Goal: Task Accomplishment & Management: Manage account settings

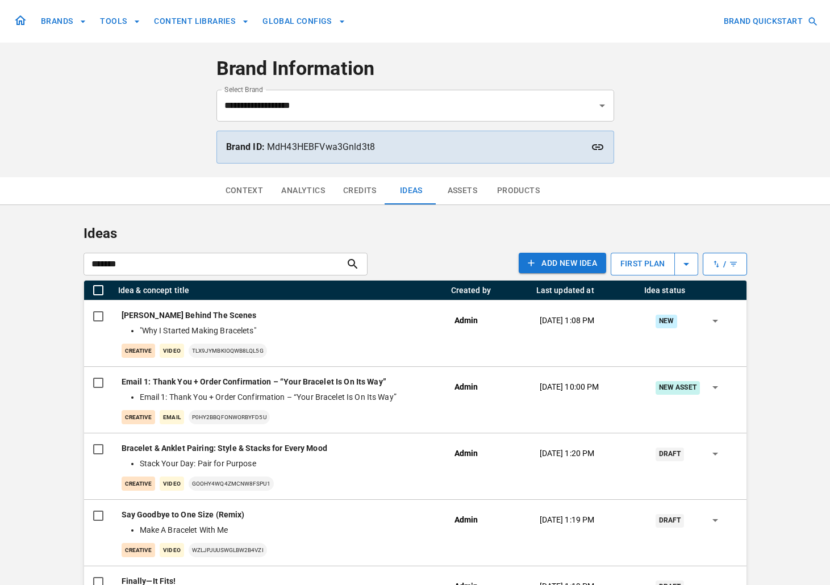
click at [58, 23] on button "BRANDS" at bounding box center [63, 21] width 55 height 21
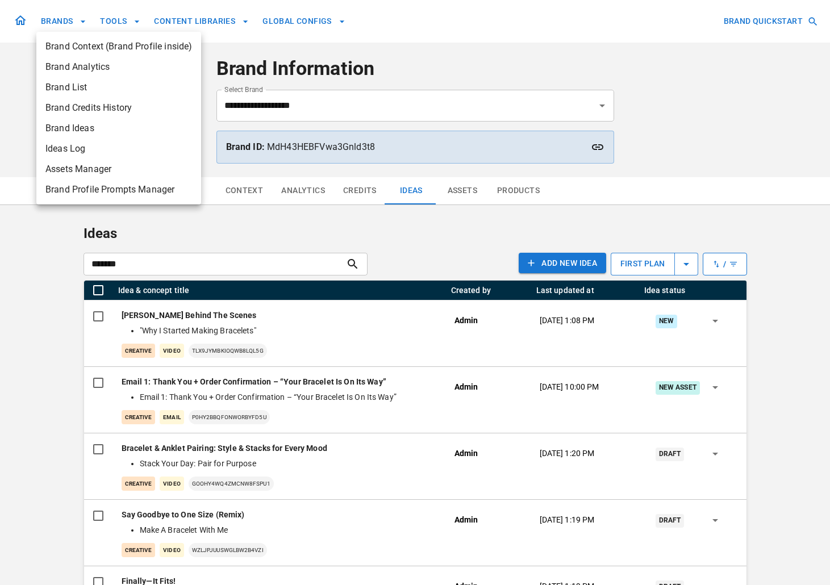
click at [77, 126] on span "Brand Ideas" at bounding box center [118, 129] width 147 height 14
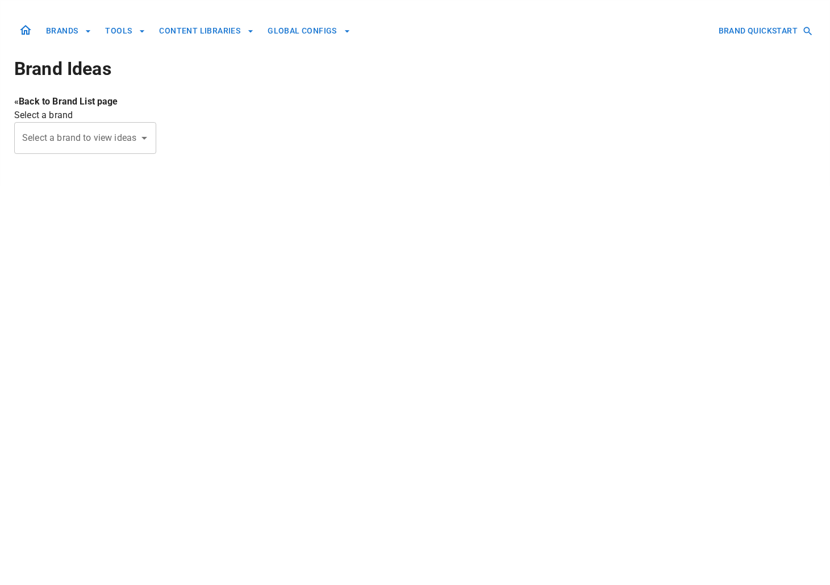
click at [101, 132] on input "Select a brand to view ideas" at bounding box center [76, 138] width 115 height 22
click at [32, 31] on link at bounding box center [25, 31] width 23 height 24
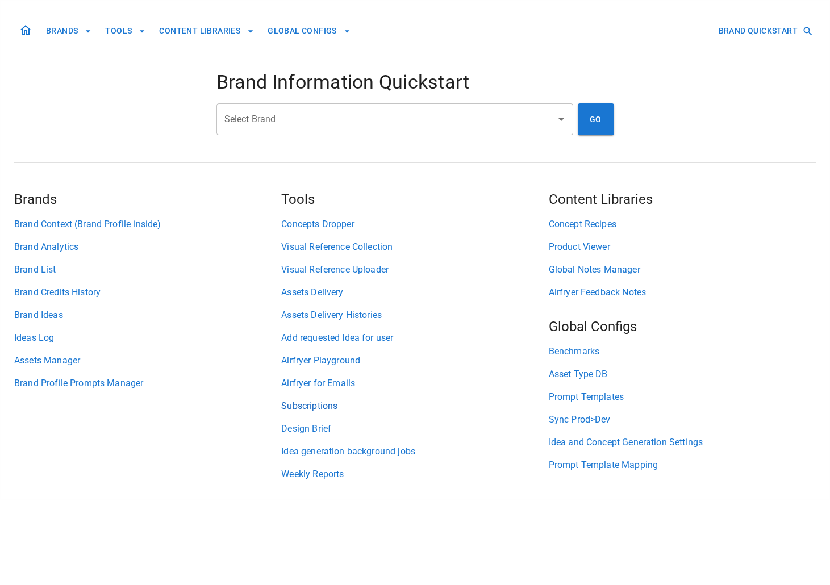
click at [329, 405] on link "Subscriptions" at bounding box center [414, 406] width 267 height 14
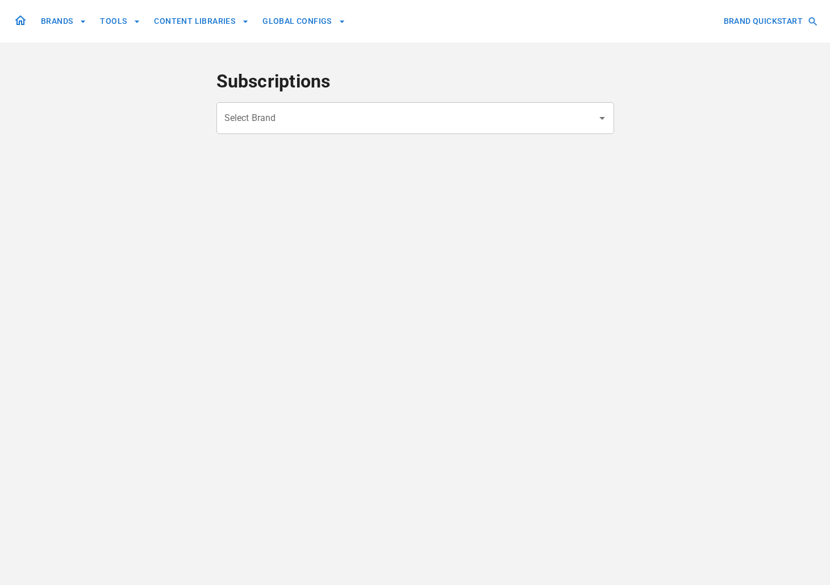
click at [367, 106] on div "Select Brand" at bounding box center [415, 118] width 398 height 32
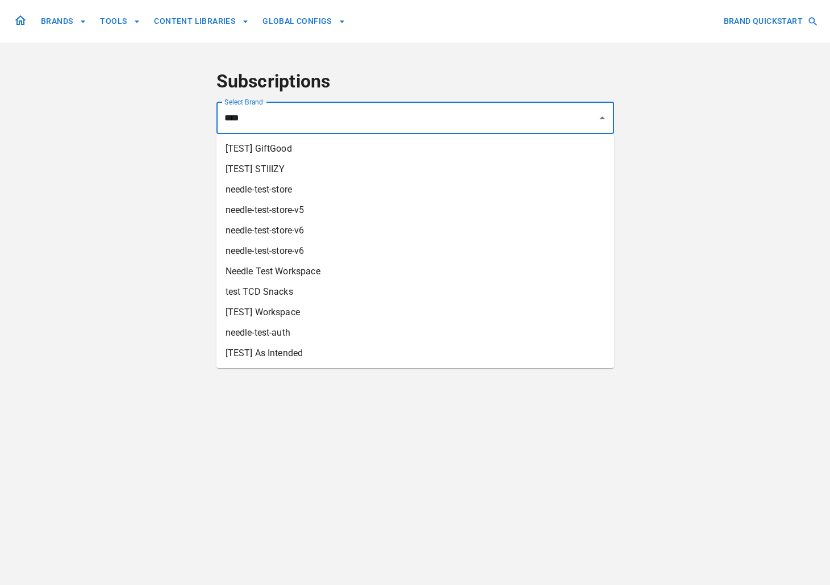
click at [304, 164] on li "[TEST] STIIIZY" at bounding box center [415, 169] width 398 height 20
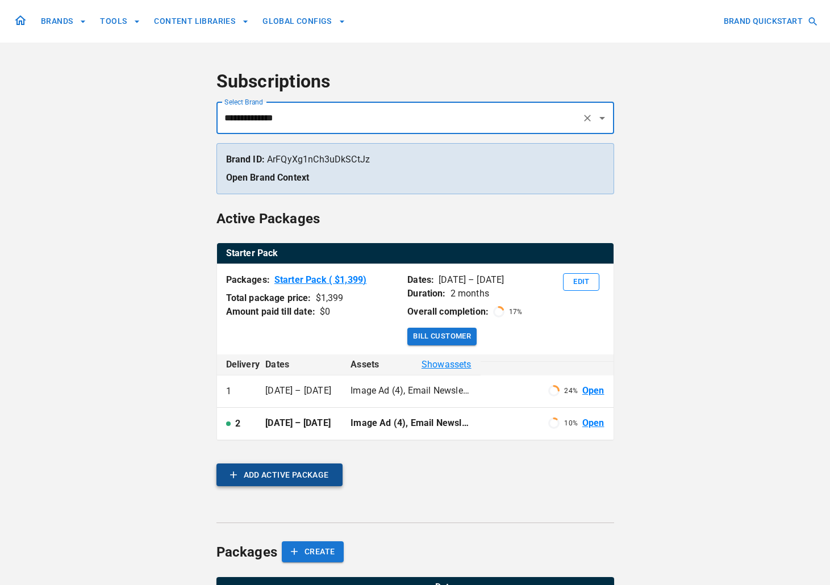
scroll to position [94, 0]
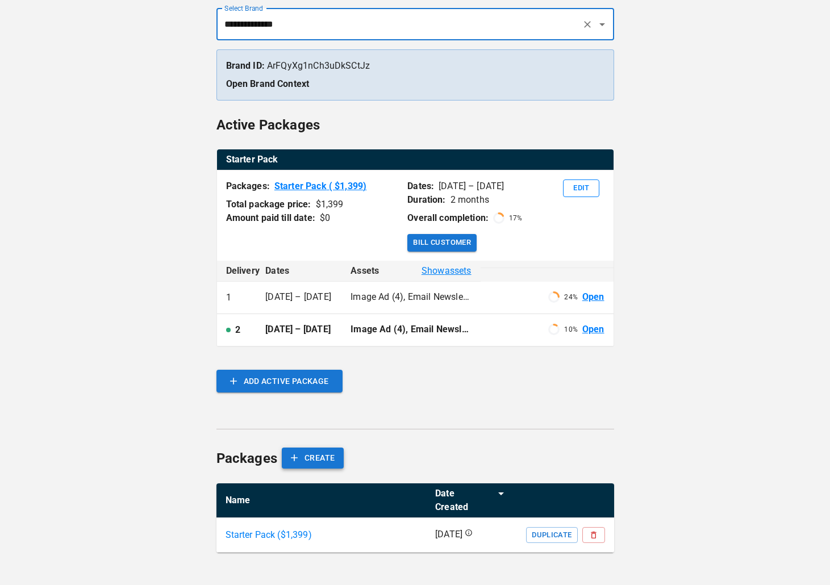
type input "**********"
click at [303, 460] on button "CREATE" at bounding box center [313, 458] width 62 height 21
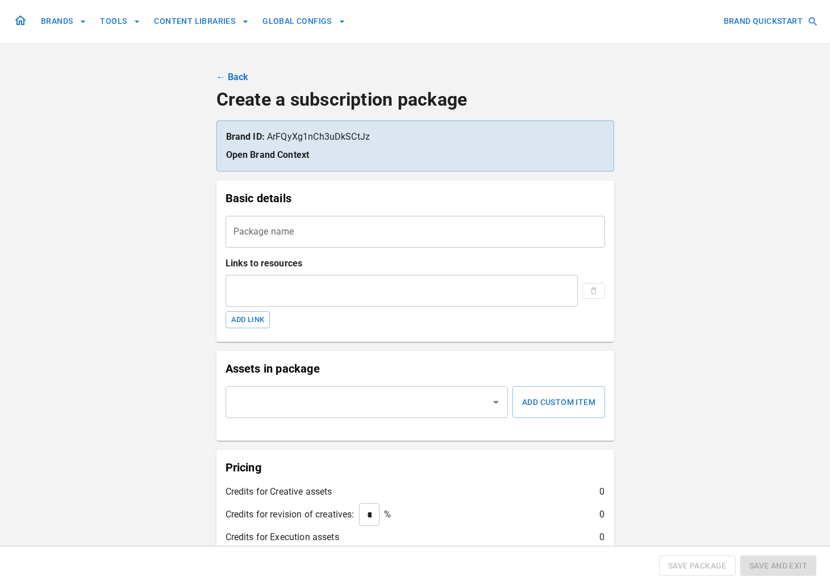
click at [351, 234] on input "Package name" at bounding box center [415, 232] width 379 height 32
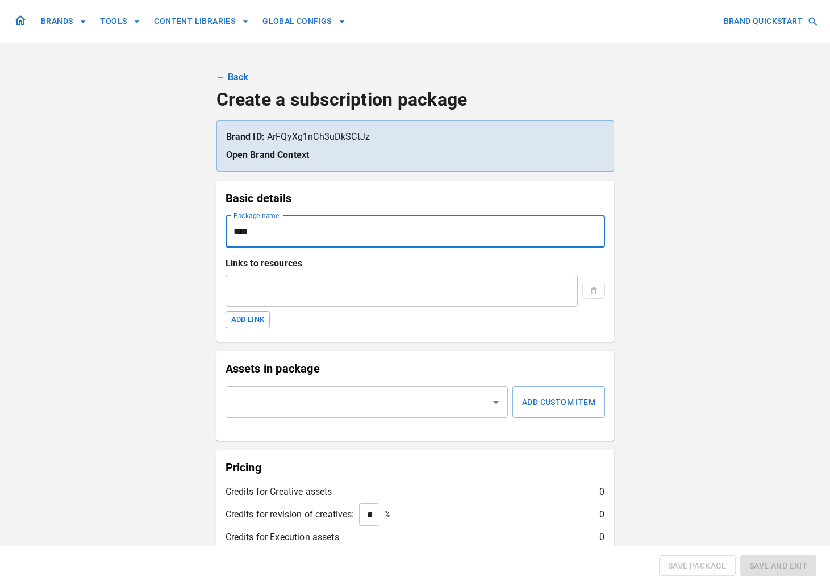
type input "****"
click at [452, 365] on p "Assets in package" at bounding box center [415, 368] width 379 height 17
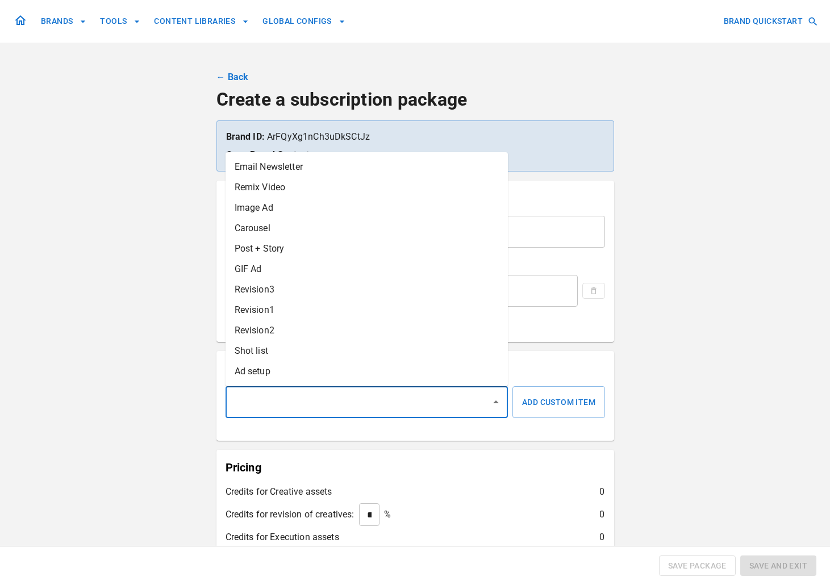
click at [453, 409] on input "text" at bounding box center [359, 402] width 256 height 22
click at [383, 163] on li "Email Newsletter" at bounding box center [367, 167] width 282 height 20
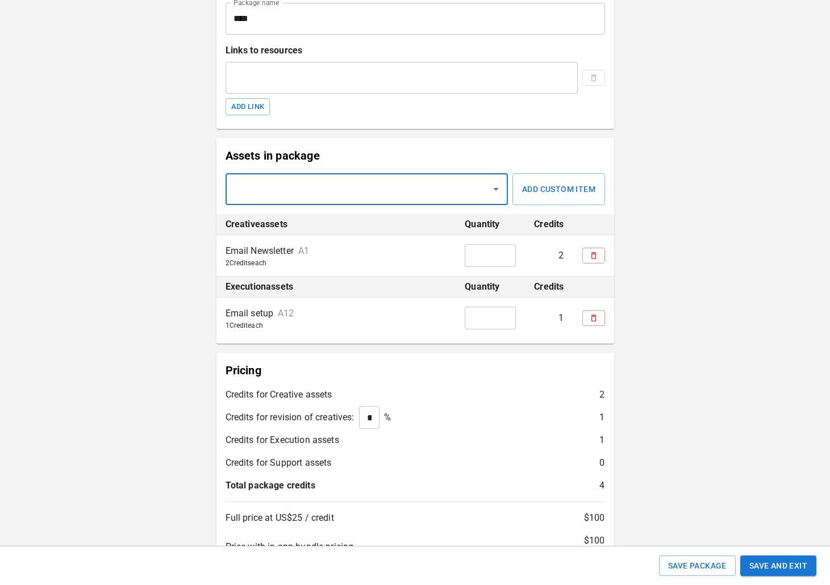
scroll to position [333, 0]
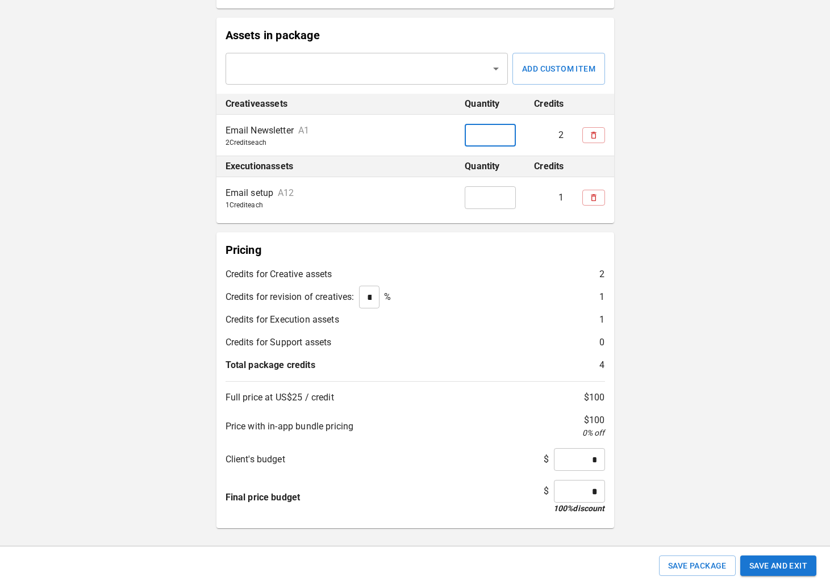
click at [507, 130] on input "*" at bounding box center [490, 135] width 51 height 23
type input "*"
click at [506, 130] on input "*" at bounding box center [490, 135] width 51 height 23
type input "*"
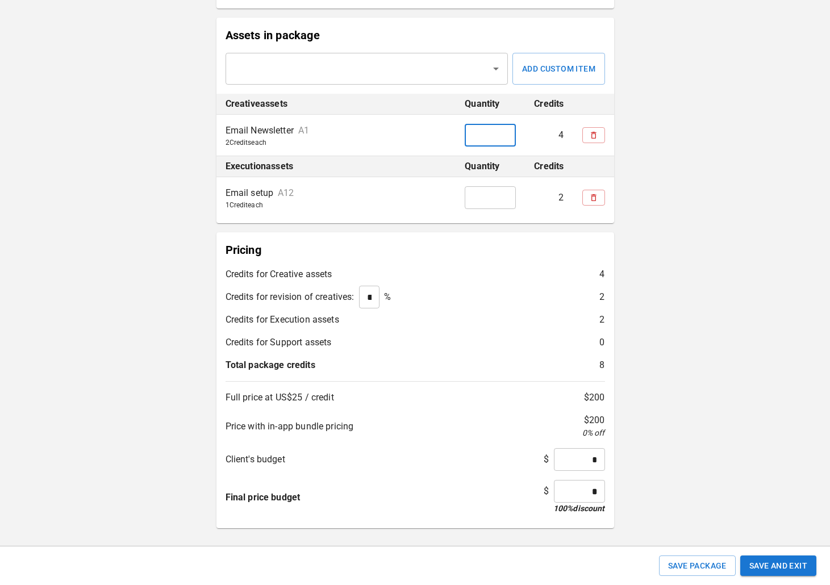
type input "*"
click at [506, 130] on input "*" at bounding box center [490, 135] width 51 height 23
type input "*"
click at [506, 130] on input "*" at bounding box center [490, 135] width 51 height 23
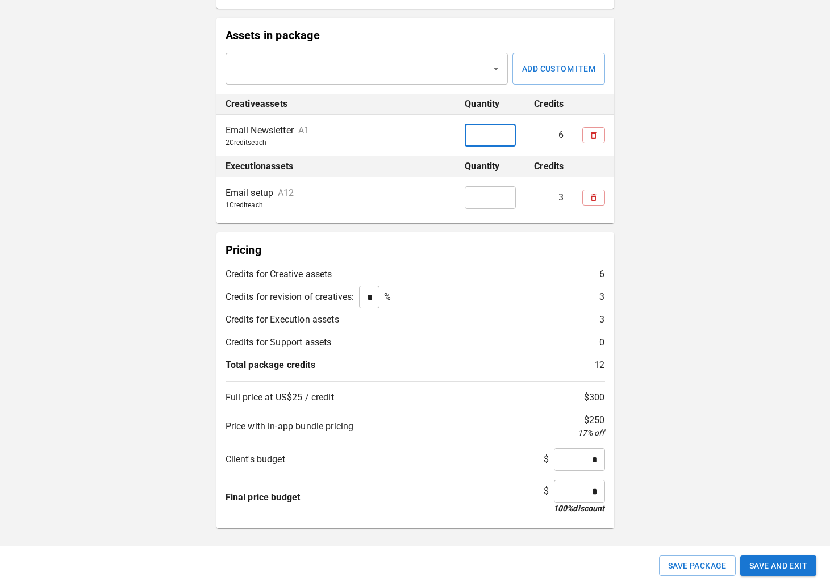
type input "*"
click at [506, 130] on input "*" at bounding box center [490, 135] width 51 height 23
click at [781, 573] on button "Save and Exit" at bounding box center [778, 566] width 76 height 21
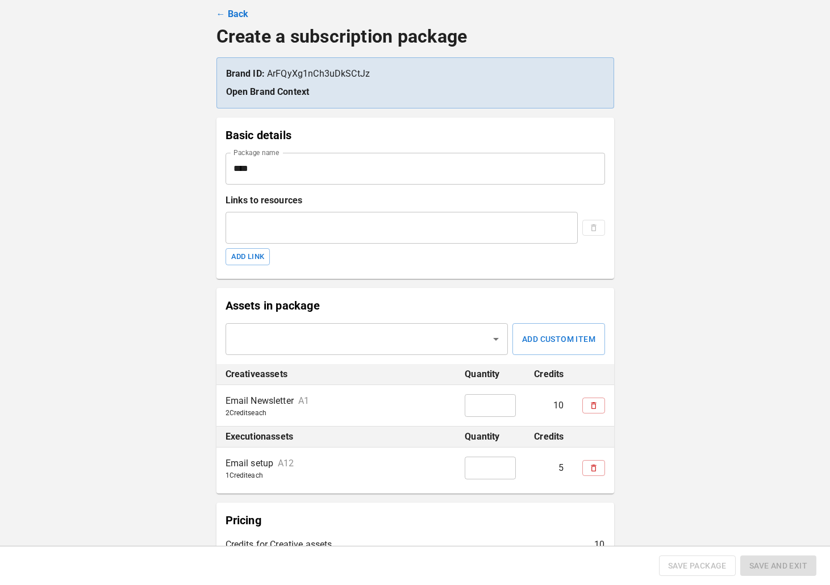
scroll to position [61, 0]
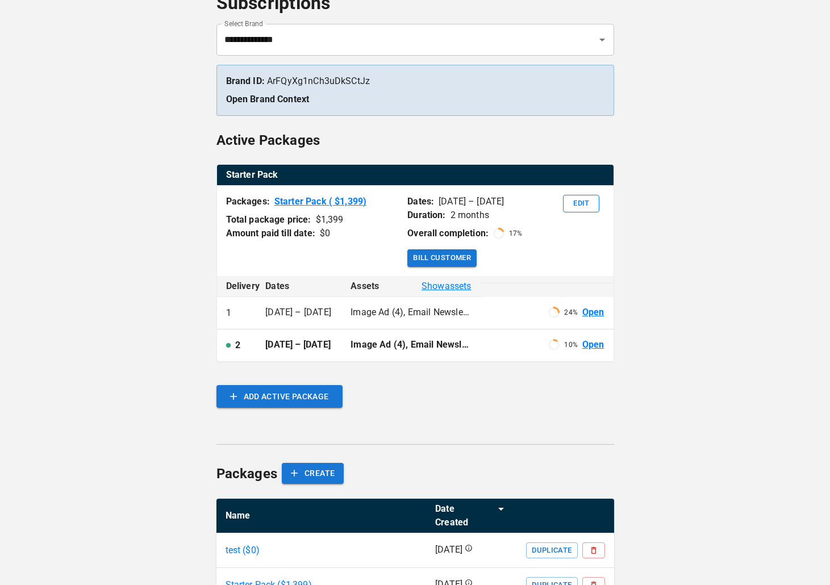
click at [304, 389] on div "Starter Pack Packages: Starter Pack ( $ 1,399 ) Total package price: $ 1,399 Am…" at bounding box center [415, 295] width 398 height 261
click at [304, 408] on button "ADD ACTIVE PACKAGE" at bounding box center [279, 396] width 126 height 23
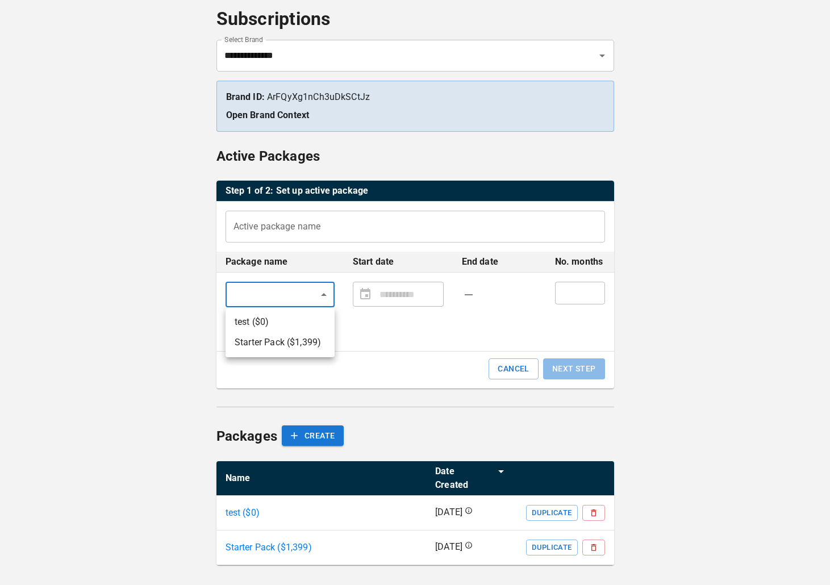
click at [279, 293] on body "**********" at bounding box center [415, 269] width 830 height 662
click at [279, 327] on li "test ($ 0 )" at bounding box center [280, 322] width 109 height 20
type input "****"
type input "**********"
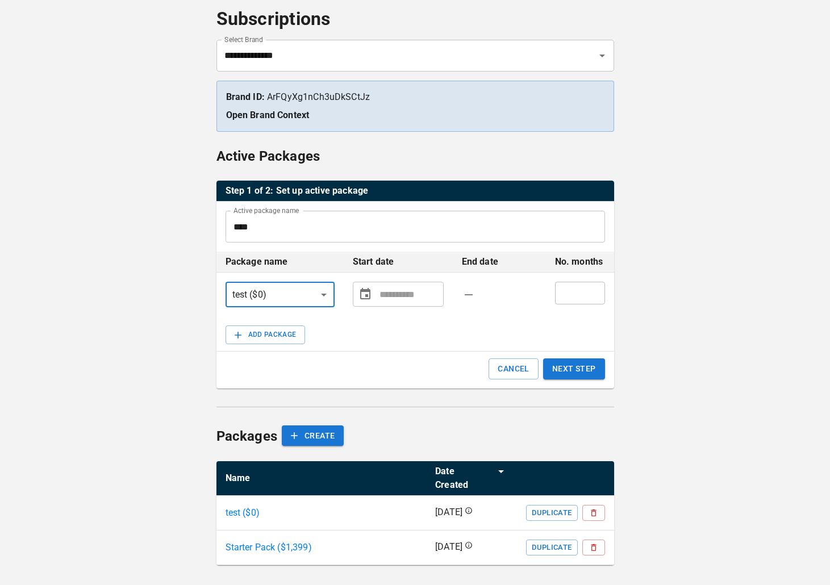
click at [363, 285] on button "Choose date" at bounding box center [365, 294] width 19 height 19
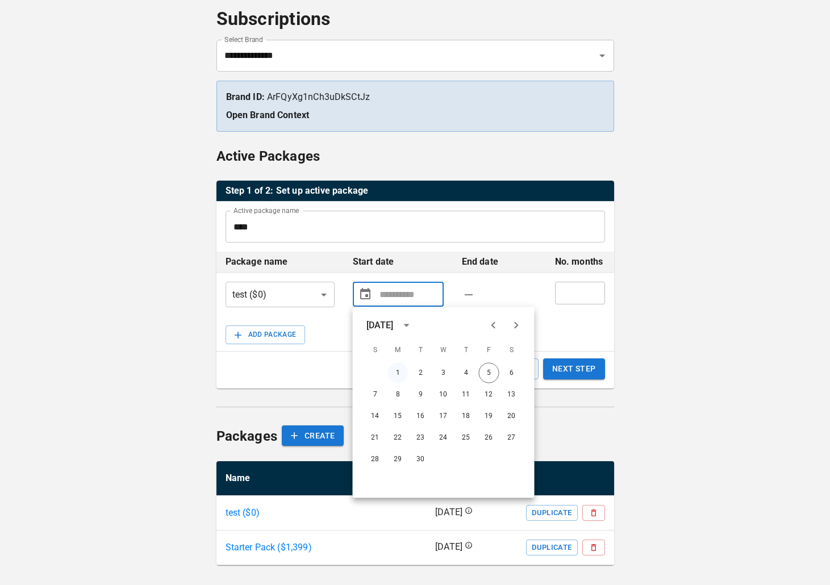
click at [393, 371] on button "1" at bounding box center [398, 373] width 20 height 20
type input "**********"
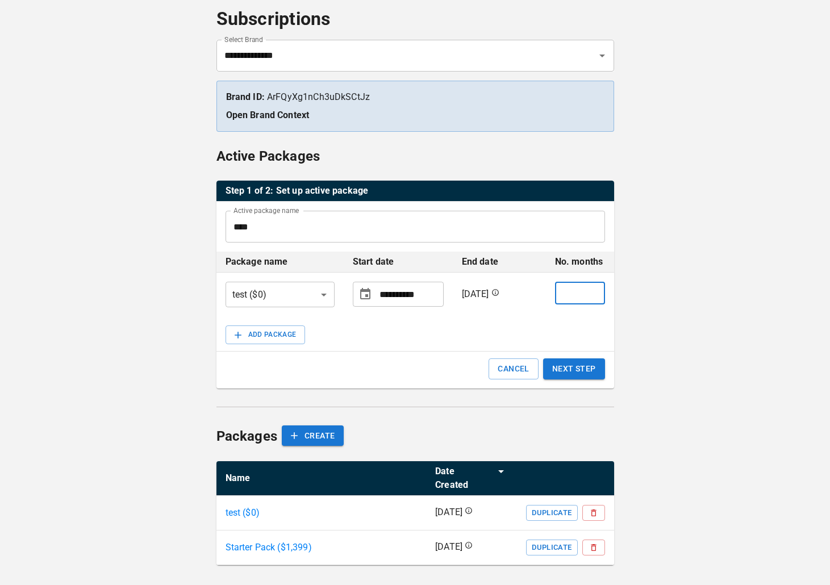
click at [590, 291] on input "*" at bounding box center [580, 293] width 50 height 23
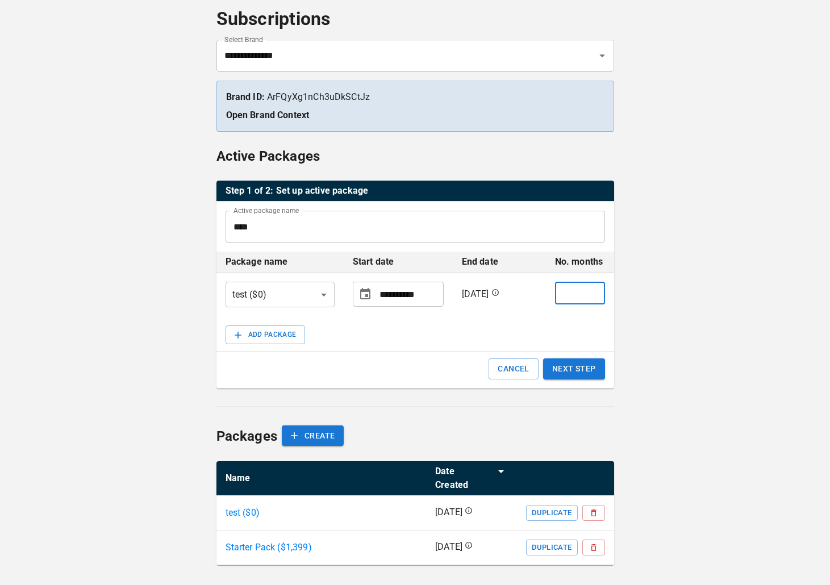
click at [590, 291] on input "*" at bounding box center [580, 293] width 50 height 23
type input "*"
click at [590, 291] on input "*" at bounding box center [580, 293] width 50 height 23
click at [574, 370] on button "NEXT STEP" at bounding box center [574, 368] width 62 height 21
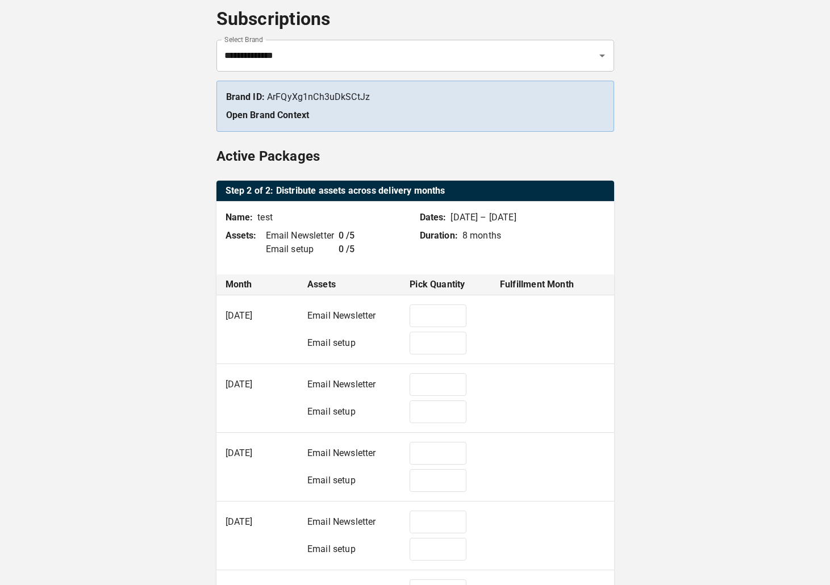
scroll to position [0, 0]
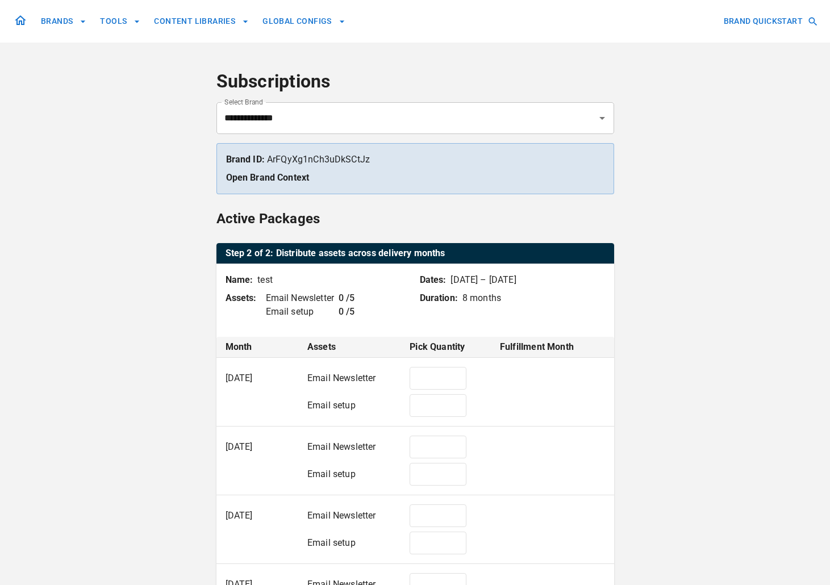
type input "*"
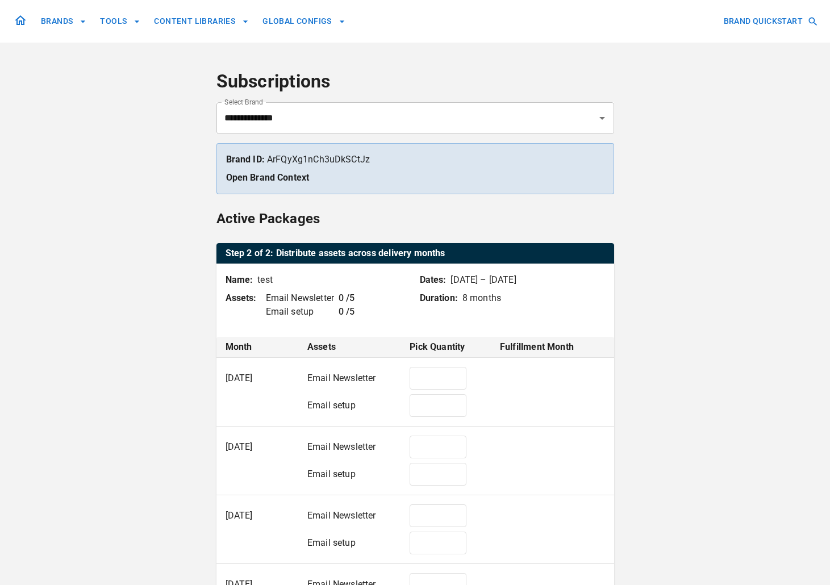
type input "*"
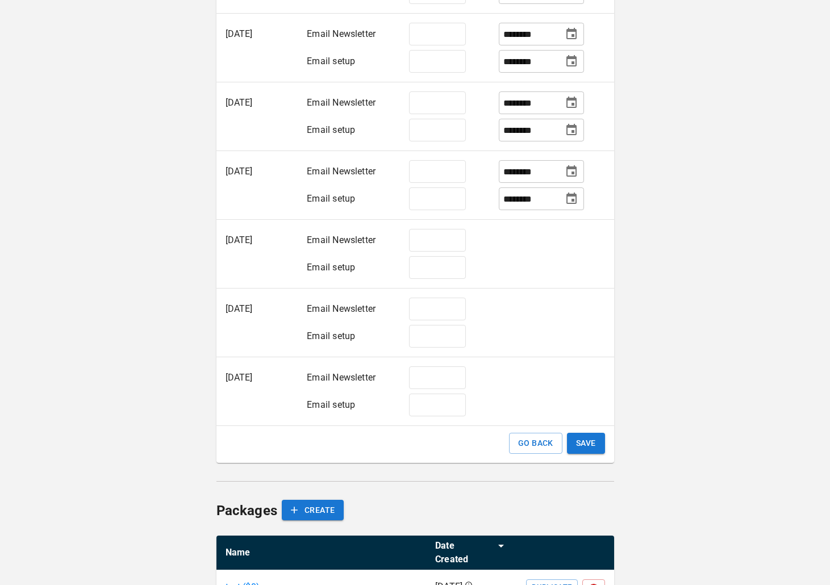
scroll to position [556, 0]
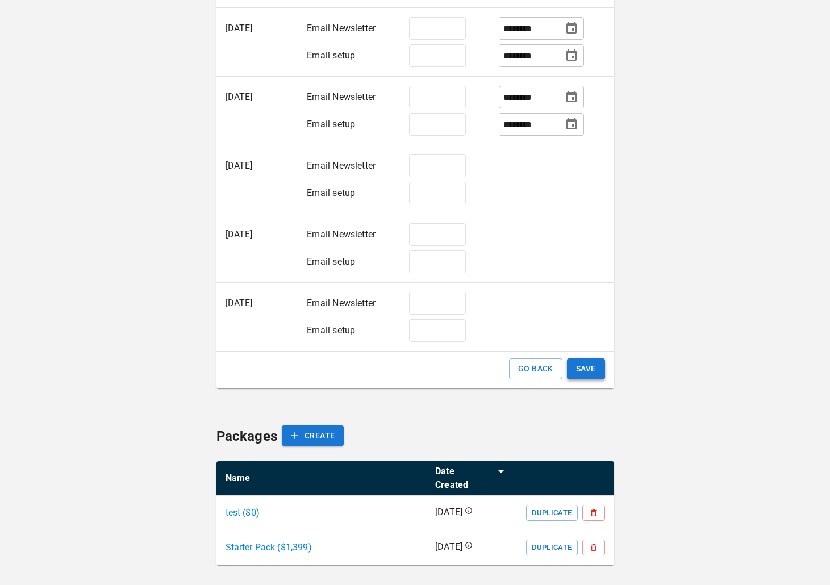
click at [592, 361] on button "SAVE" at bounding box center [586, 368] width 38 height 21
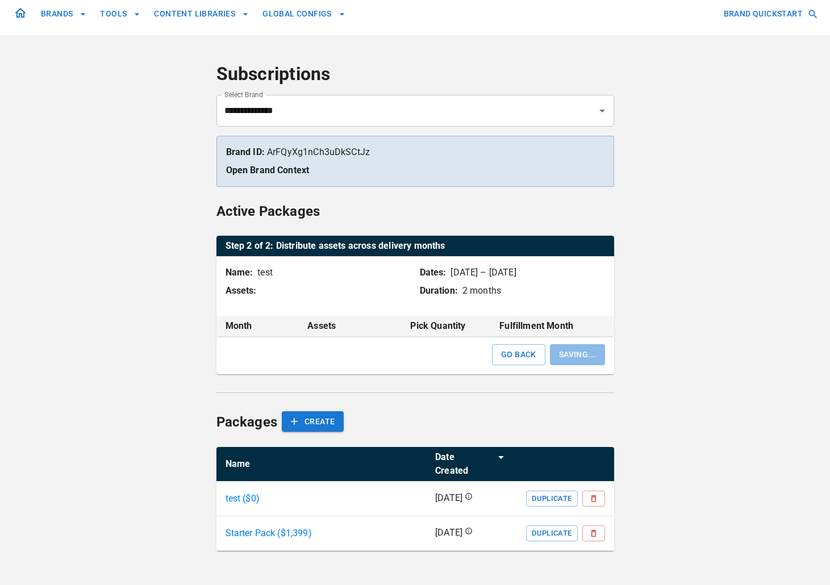
scroll to position [0, 0]
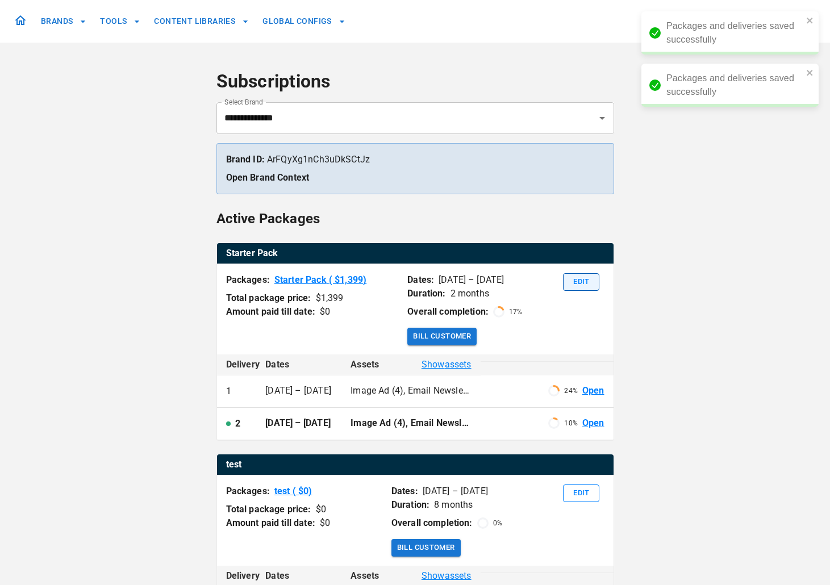
click at [580, 282] on button "Edit" at bounding box center [581, 282] width 36 height 18
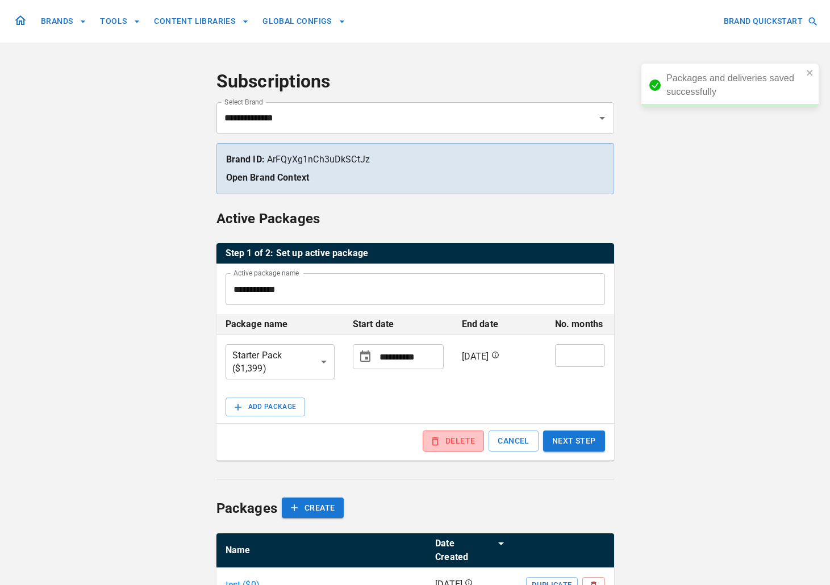
click at [444, 451] on button "DELETE" at bounding box center [453, 441] width 61 height 21
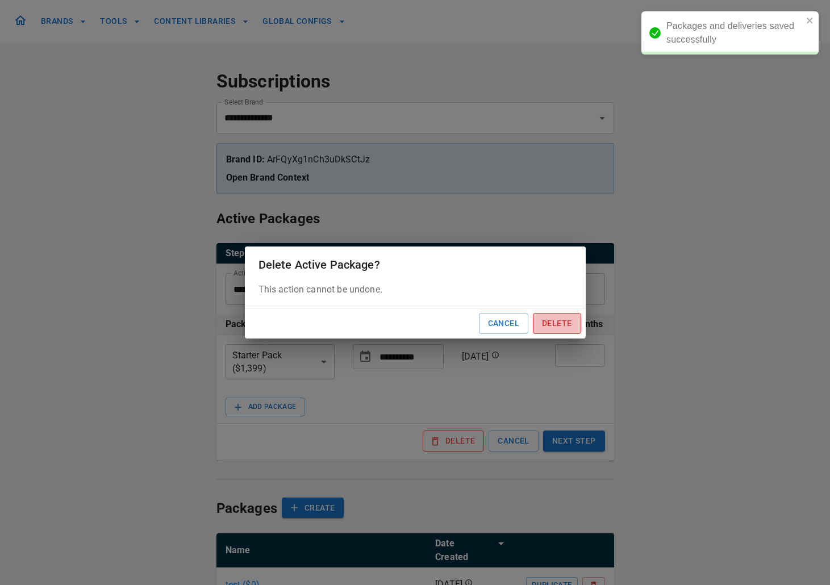
click at [557, 319] on button "Delete" at bounding box center [557, 323] width 48 height 21
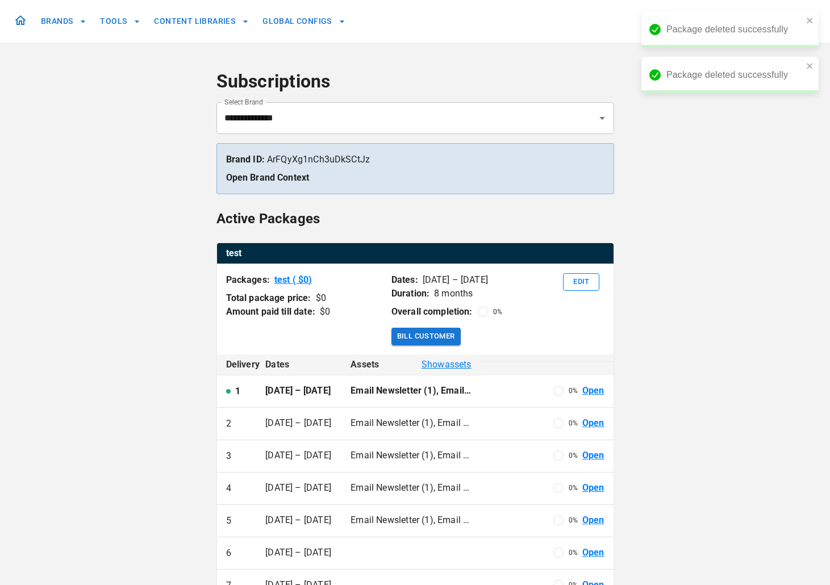
scroll to position [214, 0]
